Goal: Task Accomplishment & Management: Use online tool/utility

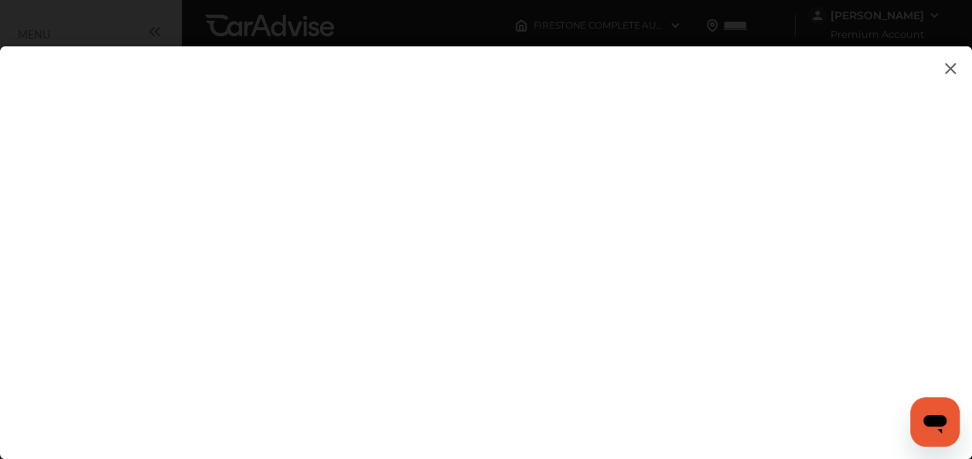
click at [947, 67] on img at bounding box center [950, 68] width 19 height 19
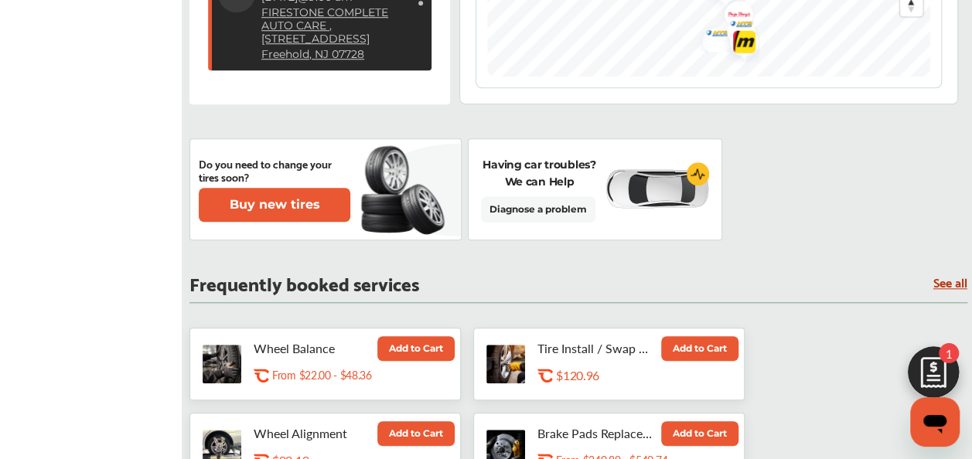
scroll to position [643, 0]
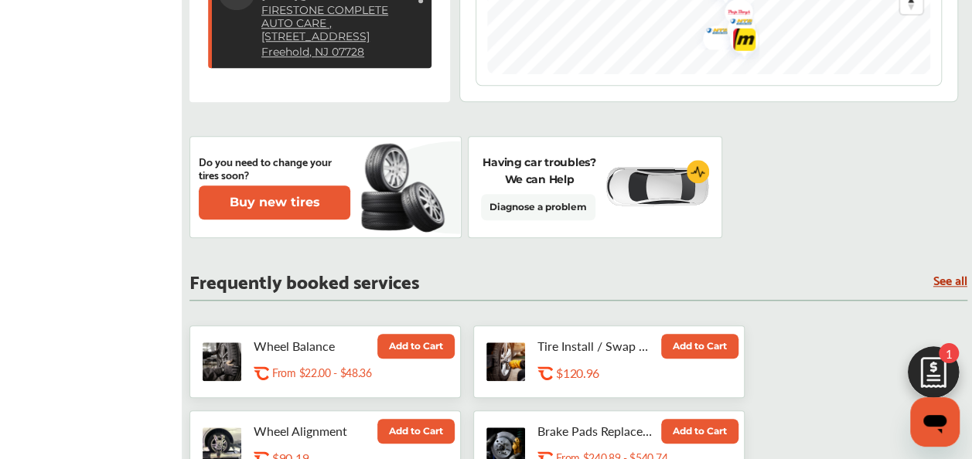
click at [945, 280] on link "See all" at bounding box center [950, 279] width 34 height 13
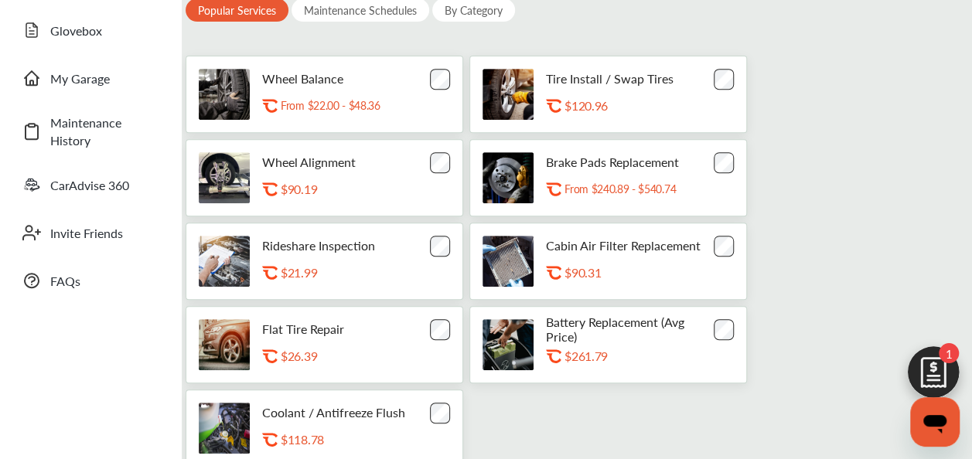
scroll to position [303, 0]
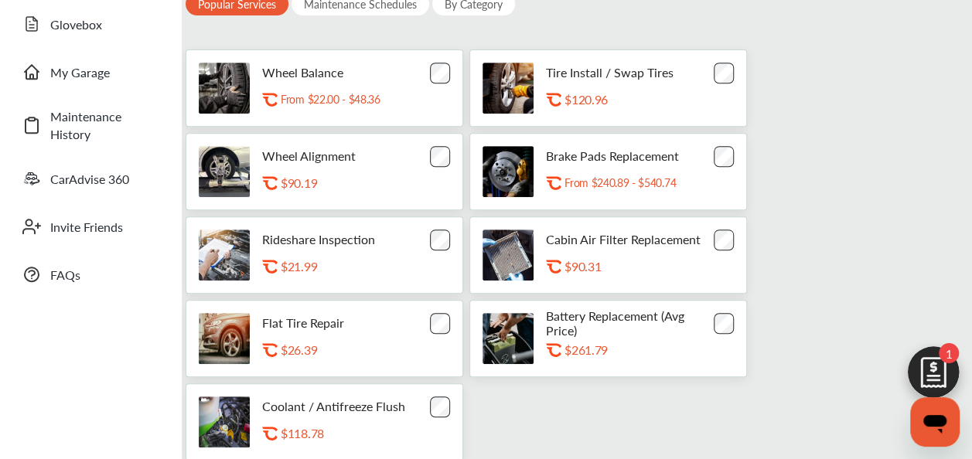
click at [382, 9] on div "Maintenance Schedules" at bounding box center [361, 3] width 138 height 23
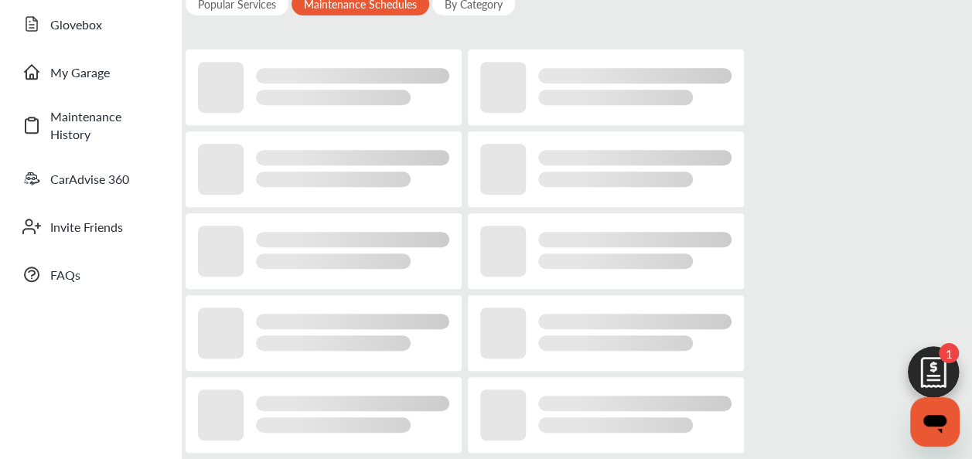
scroll to position [224, 0]
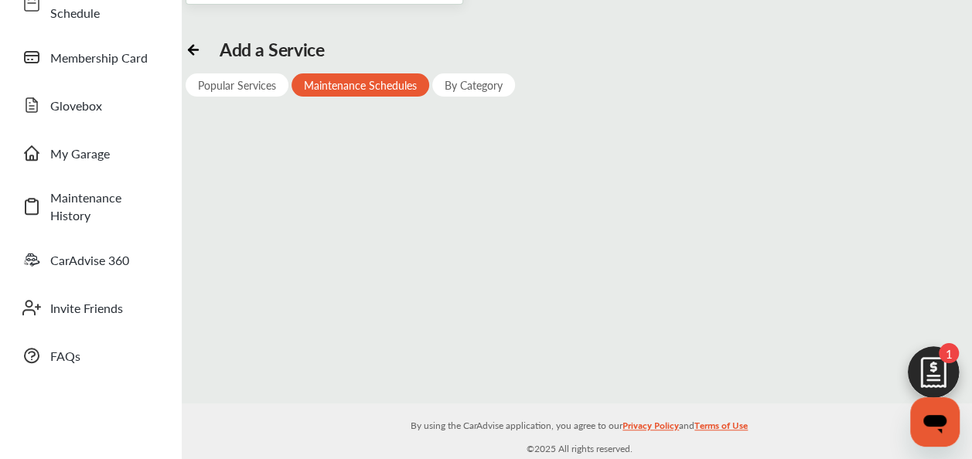
drag, startPoint x: 465, startPoint y: 95, endPoint x: 483, endPoint y: 85, distance: 20.4
click at [483, 85] on div "Add a Service Popular Services Maintenance Schedules By Category" at bounding box center [579, 85] width 787 height 92
click at [483, 85] on div "By Category" at bounding box center [473, 84] width 83 height 23
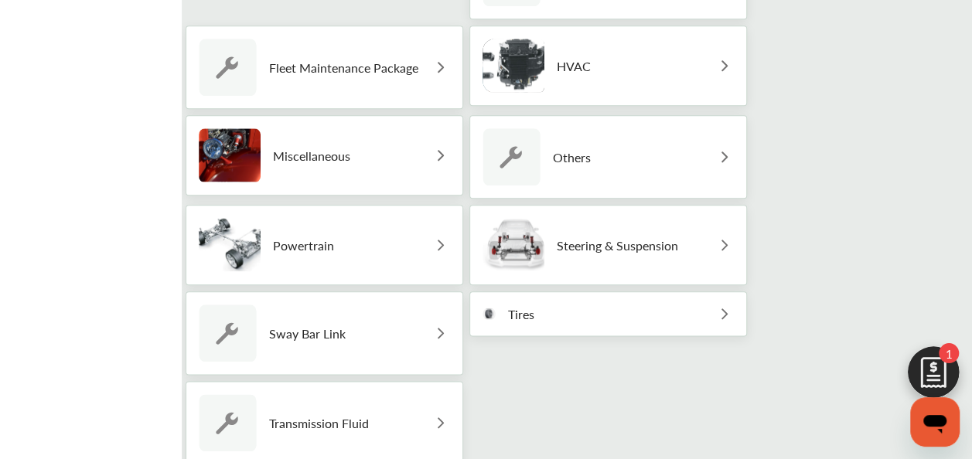
scroll to position [784, 0]
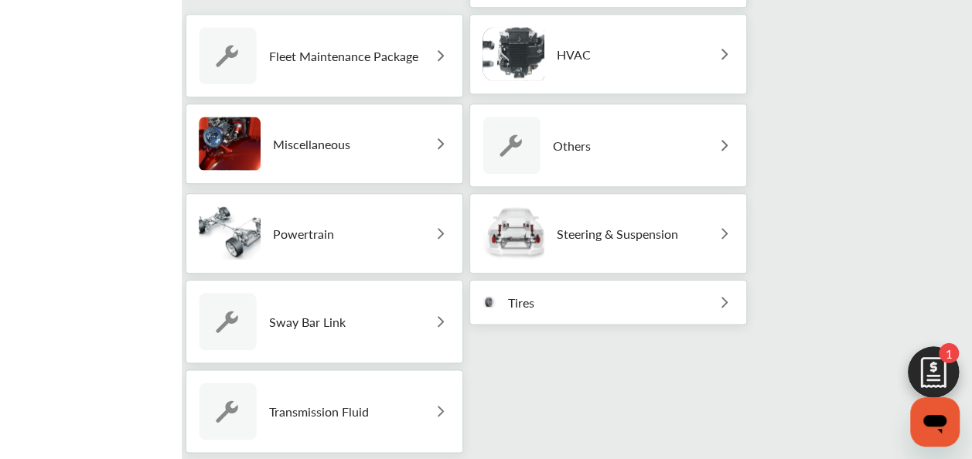
click at [705, 291] on div "Tires" at bounding box center [608, 302] width 278 height 45
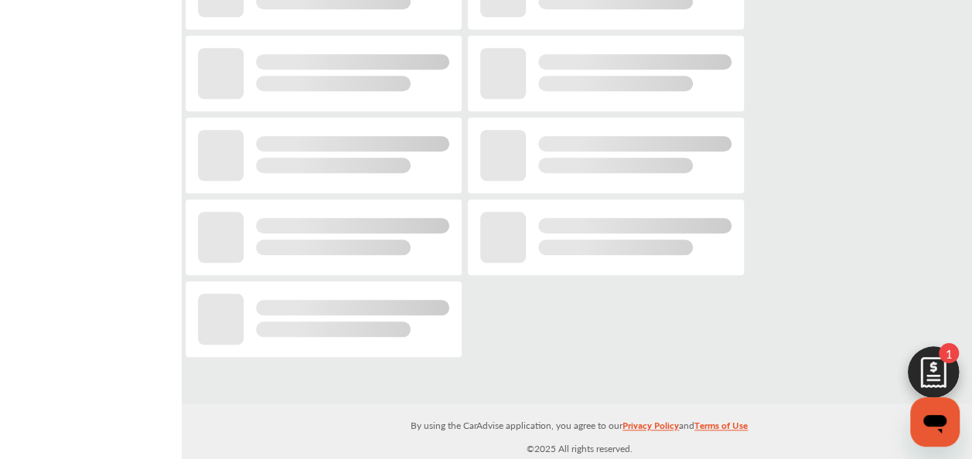
scroll to position [224, 0]
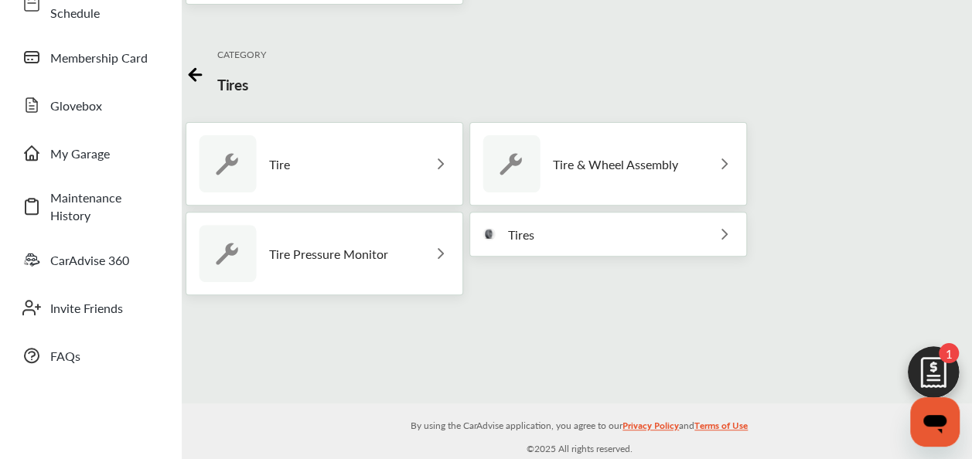
click at [437, 169] on img at bounding box center [441, 164] width 19 height 19
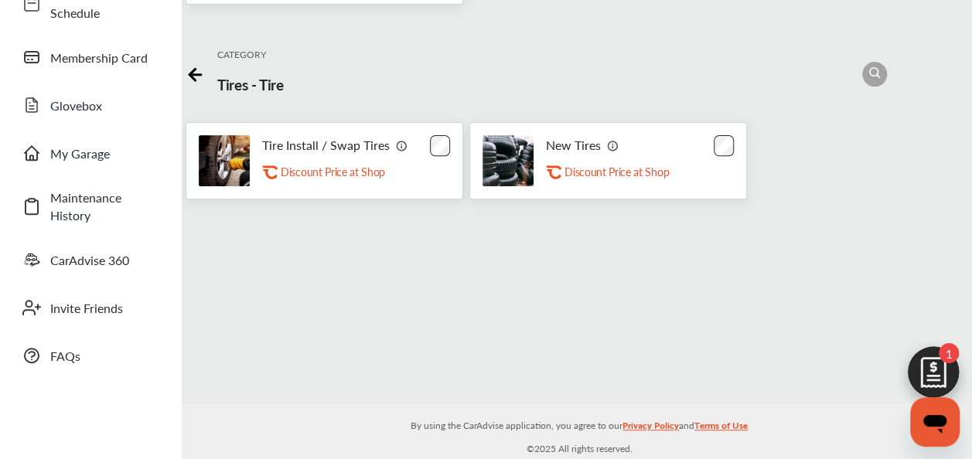
click at [193, 63] on icon at bounding box center [195, 72] width 19 height 19
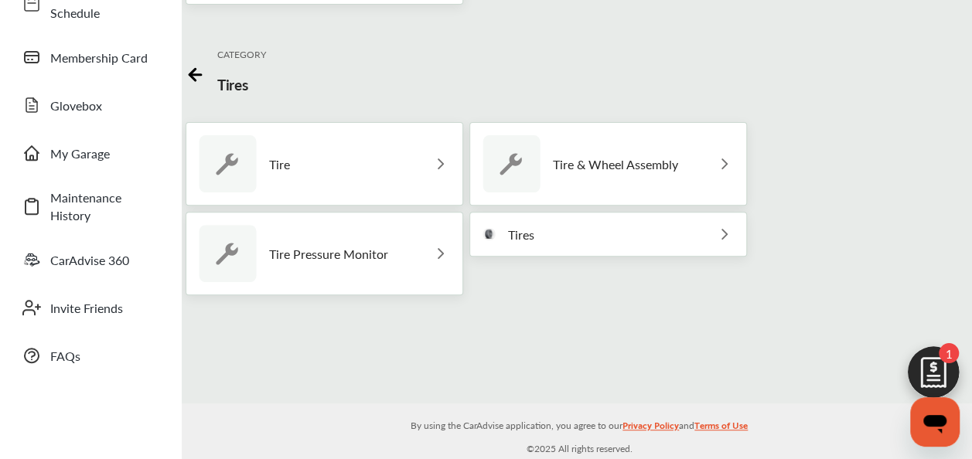
click at [711, 167] on div "Tire & Wheel Assembly" at bounding box center [608, 164] width 278 height 84
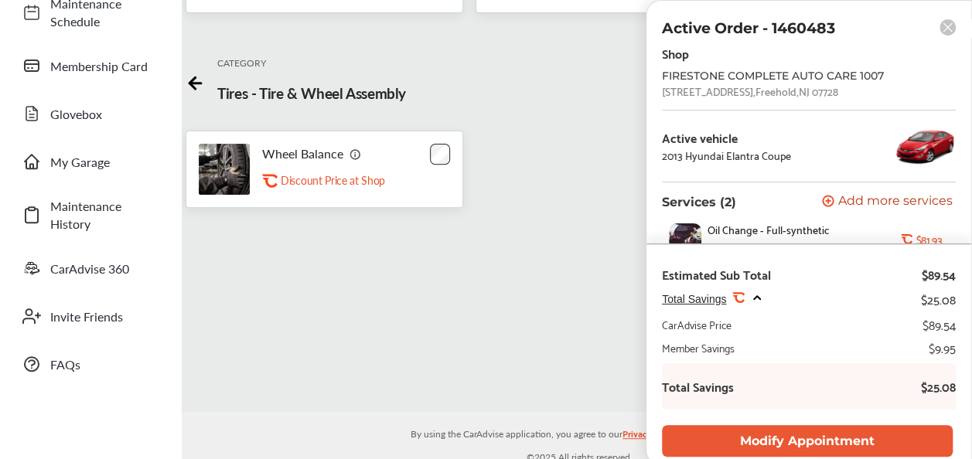
scroll to position [0, 0]
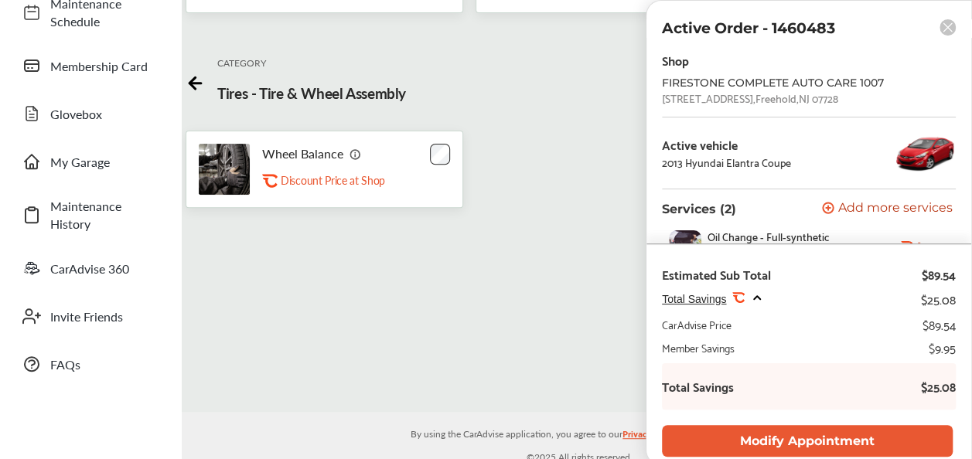
click at [949, 27] on rect at bounding box center [948, 27] width 16 height 16
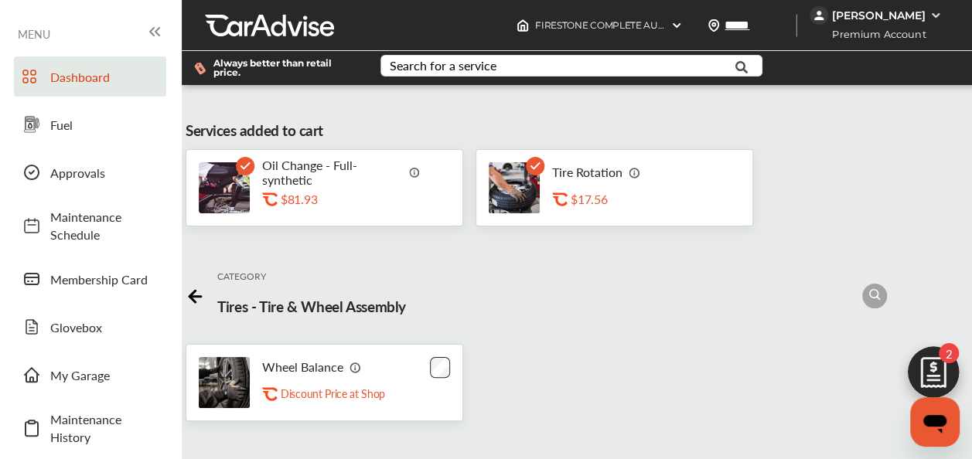
click at [96, 76] on span "Dashboard" at bounding box center [104, 77] width 108 height 18
